Goal: Download file/media

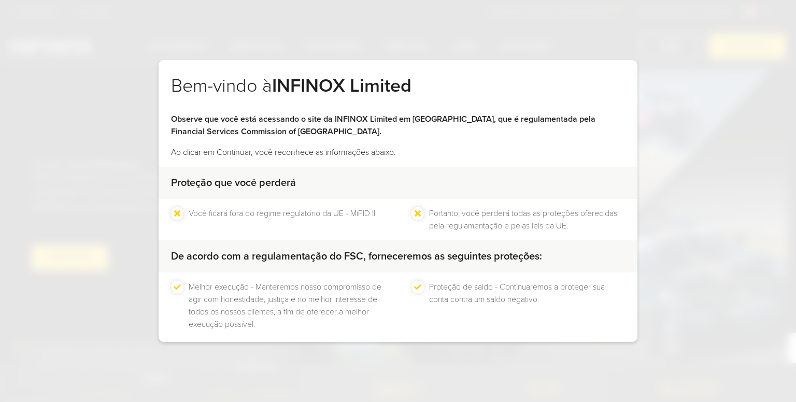
scroll to position [49, 0]
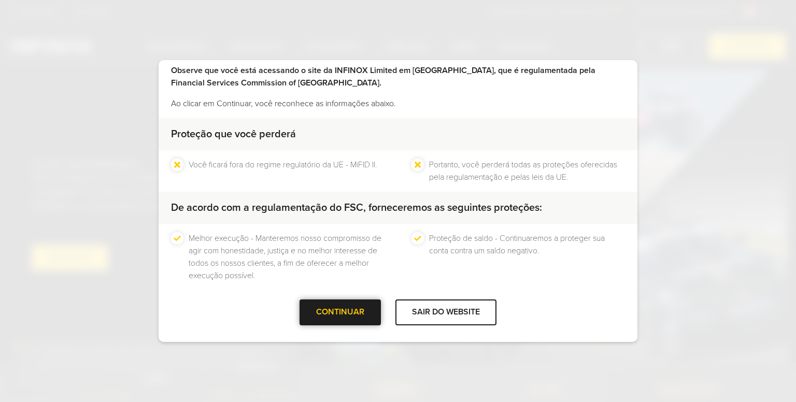
click at [340, 312] on div at bounding box center [340, 312] width 0 height 0
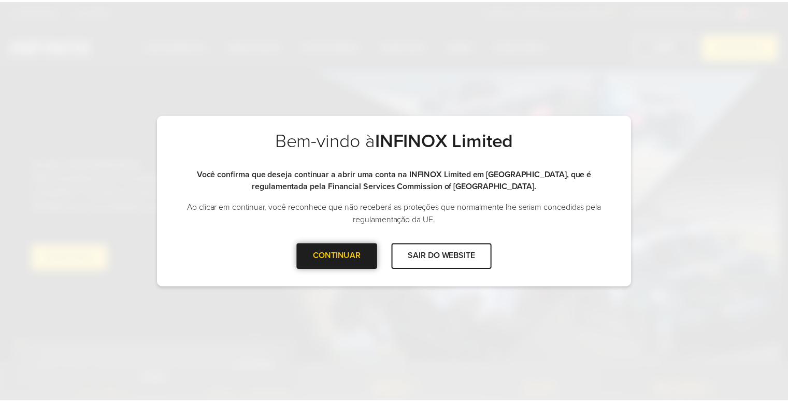
scroll to position [0, 0]
click at [344, 248] on div "CONTINUAR" at bounding box center [339, 256] width 81 height 25
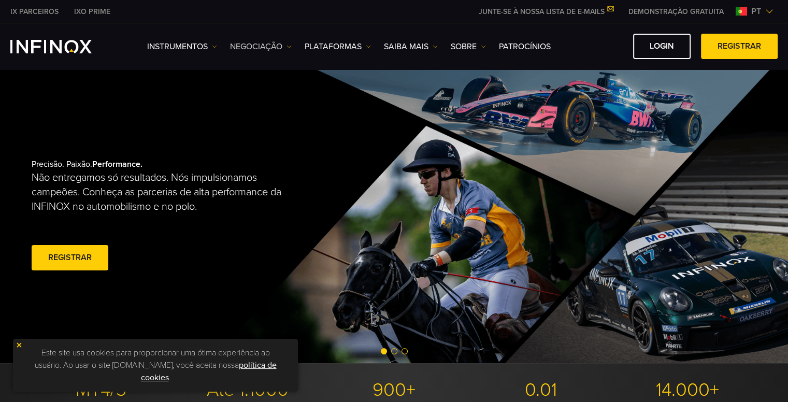
click at [285, 42] on link "NEGOCIAÇÃO" at bounding box center [261, 46] width 62 height 12
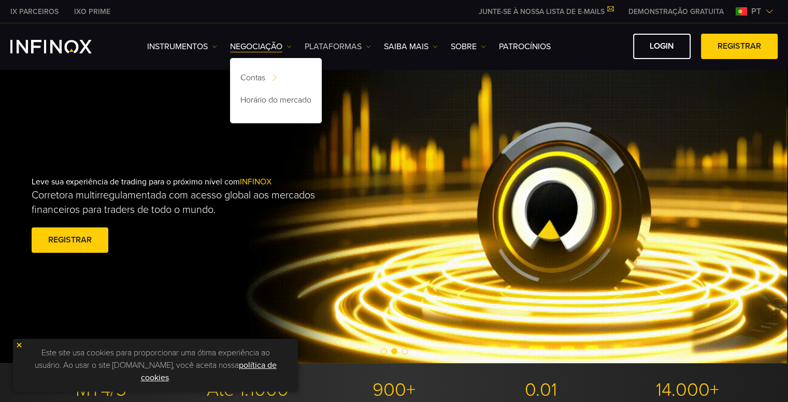
click at [368, 44] on img at bounding box center [368, 46] width 5 height 5
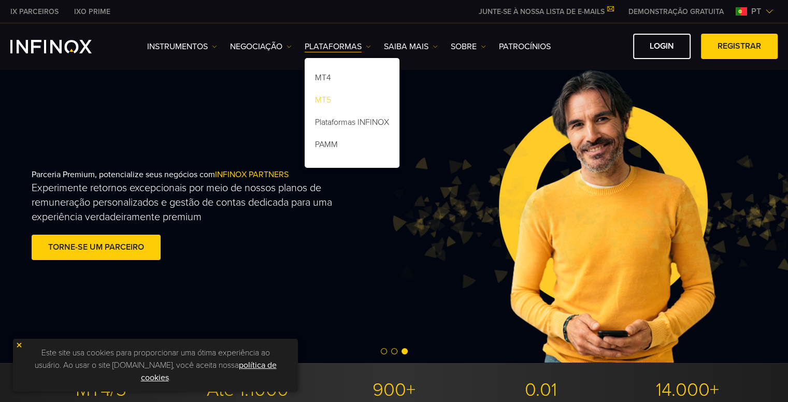
click at [335, 98] on link "MT5" at bounding box center [352, 102] width 95 height 22
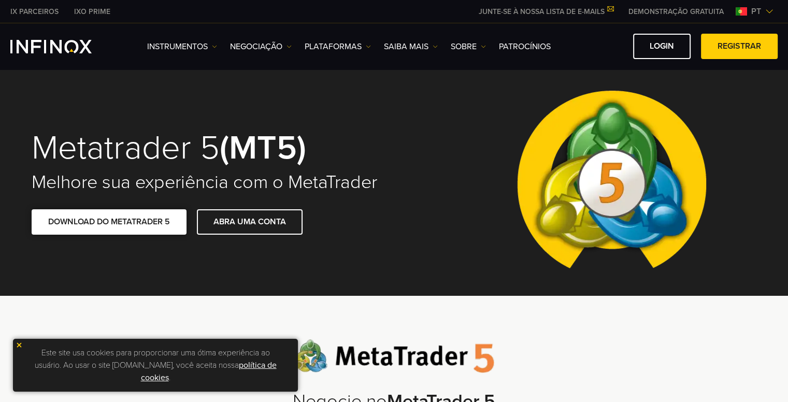
click at [108, 224] on link "DOWNLOAD DO METATRADER 5" at bounding box center [109, 221] width 155 height 25
click at [671, 59] on div "Instrumentos DEMO Login" at bounding box center [394, 46] width 788 height 46
click at [658, 53] on link "Login" at bounding box center [662, 46] width 58 height 25
